Goal: Check status

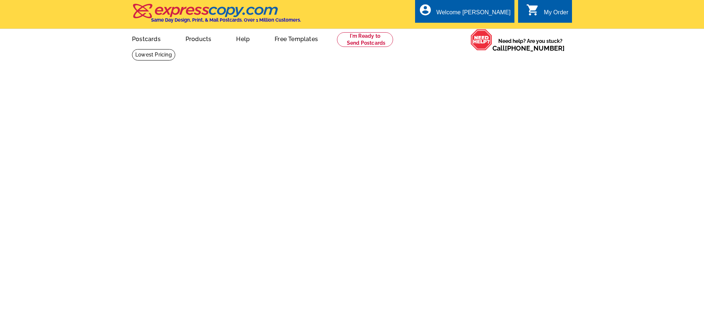
click at [548, 15] on div "My Order" at bounding box center [555, 14] width 25 height 10
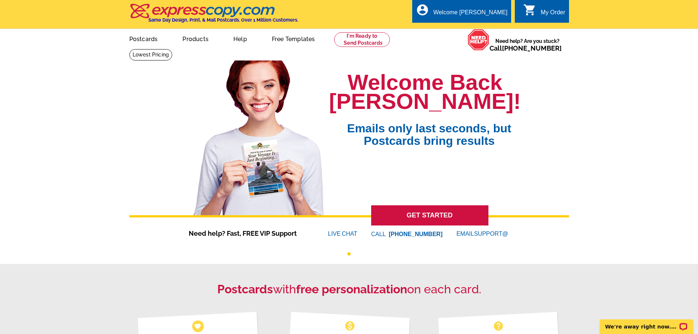
click at [543, 12] on div "My Order" at bounding box center [553, 14] width 25 height 10
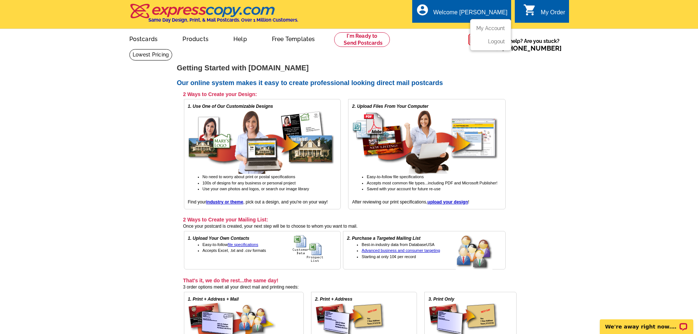
click at [490, 14] on div "Welcome [PERSON_NAME]" at bounding box center [470, 14] width 74 height 10
click at [487, 22] on ul "My Account Logout" at bounding box center [490, 35] width 41 height 32
click at [489, 26] on link "My Account" at bounding box center [489, 28] width 32 height 7
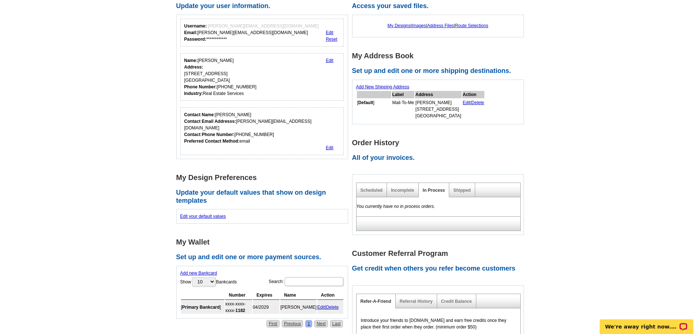
scroll to position [147, 0]
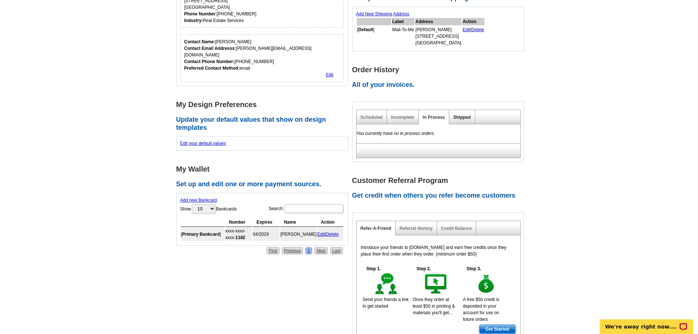
click at [459, 119] on link "Shipped" at bounding box center [461, 117] width 17 height 5
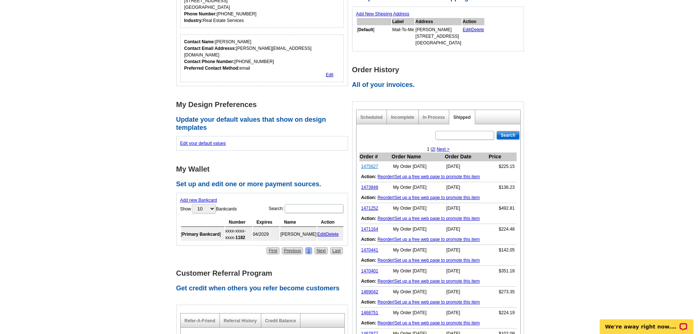
click at [370, 166] on link "1475627" at bounding box center [369, 166] width 17 height 5
